Goal: Task Accomplishment & Management: Manage account settings

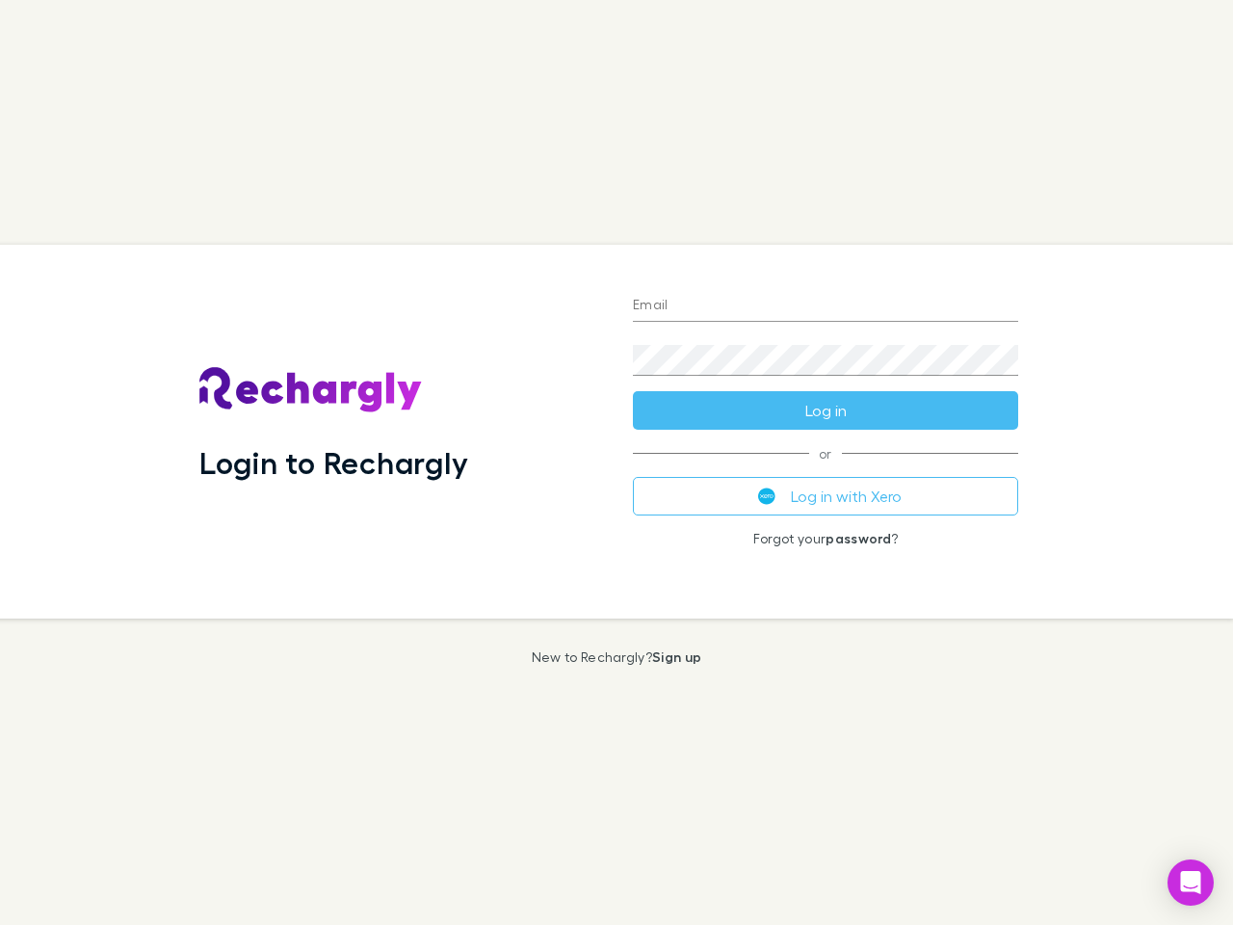
click at [617, 462] on div "Login to Rechargly" at bounding box center [401, 432] width 434 height 374
click at [826, 306] on input "Email" at bounding box center [825, 306] width 385 height 31
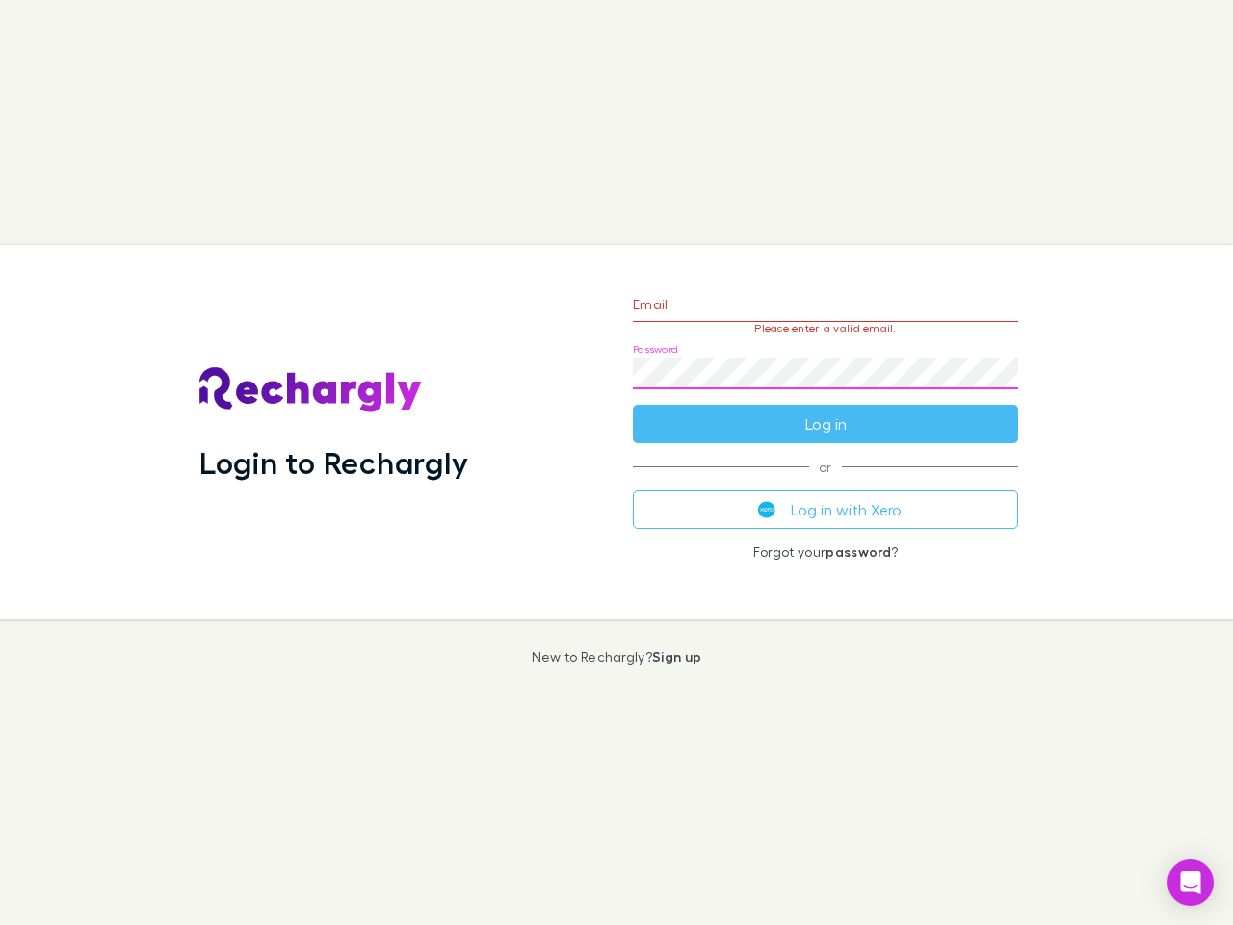
click at [826, 410] on form "Email Please enter a valid email. Password Log in" at bounding box center [825, 360] width 385 height 168
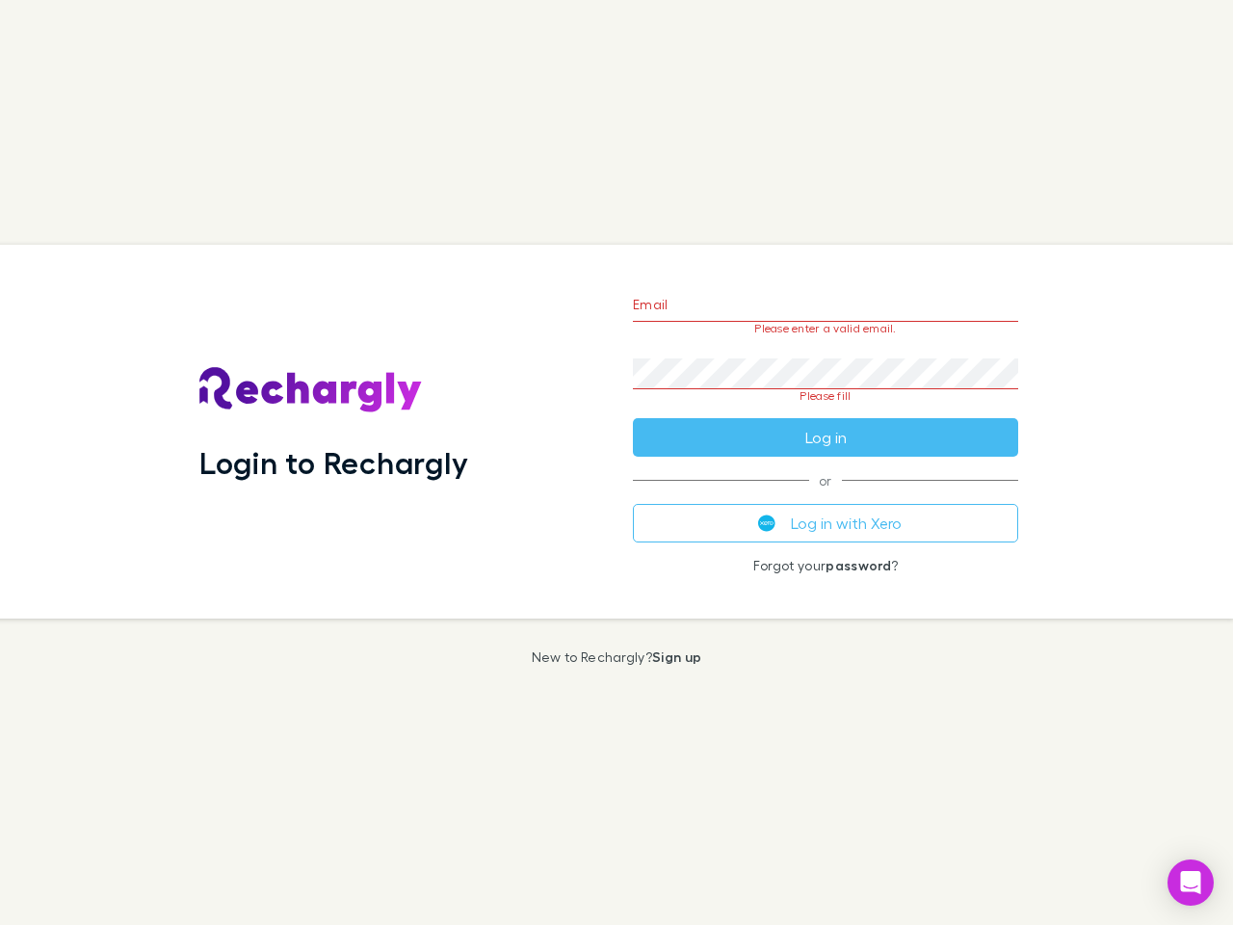
click at [826, 496] on div "Email Please enter a valid email. Password Please fill Log in or Log in with Xe…" at bounding box center [826, 432] width 416 height 374
click at [1191, 883] on icon "Open Intercom Messenger" at bounding box center [1191, 882] width 20 height 23
